Goal: Task Accomplishment & Management: Manage account settings

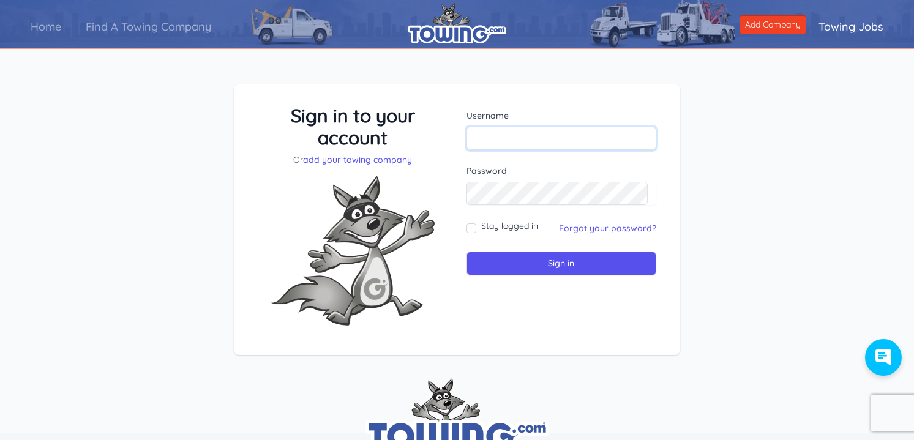
click at [489, 143] on input "text" at bounding box center [562, 138] width 190 height 23
type input "Christow"
click at [596, 232] on link "Forgot your password?" at bounding box center [607, 228] width 97 height 11
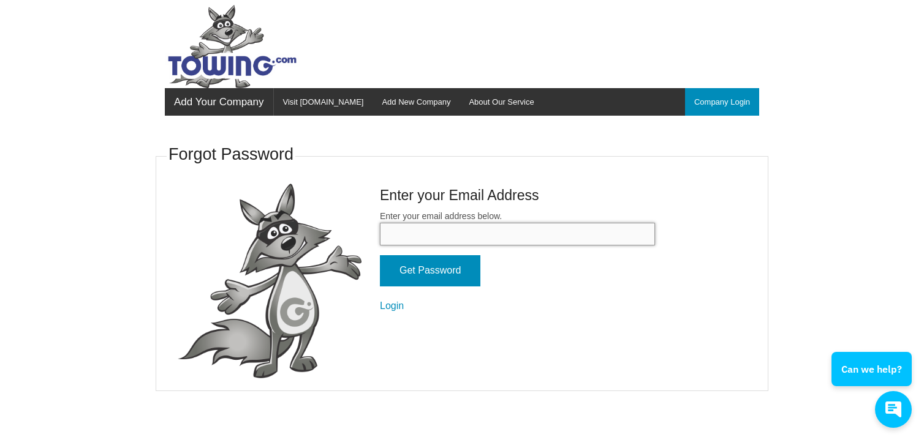
click at [485, 239] on input "Enter your email address below." at bounding box center [517, 234] width 275 height 23
type input "chris@southcoasttowing.com"
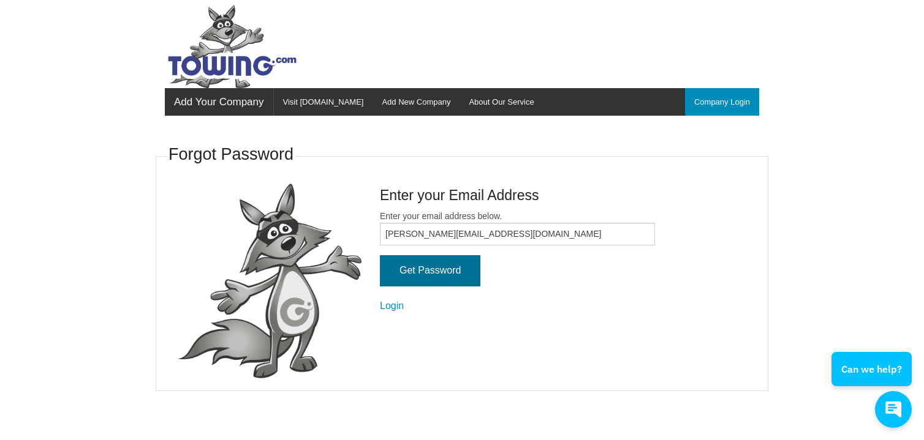
click at [423, 269] on input "Get Password" at bounding box center [430, 270] width 100 height 31
